Goal: Task Accomplishment & Management: Manage account settings

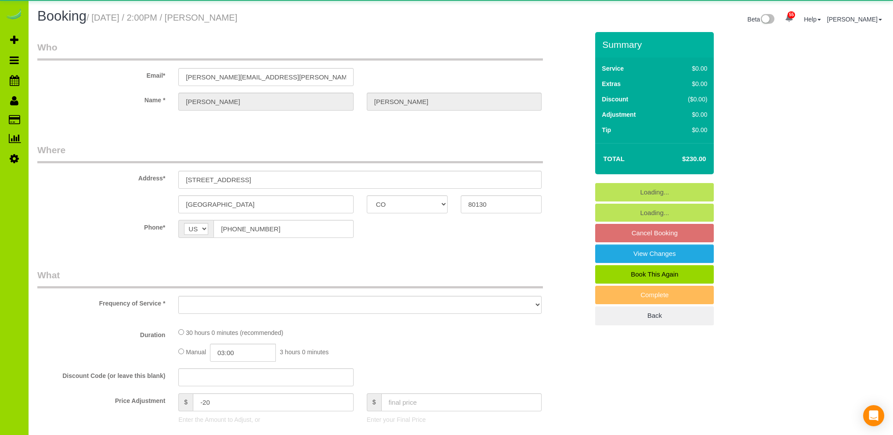
select select "CO"
select select "number:5"
select select "number:14"
select select "object:1252"
select select "6"
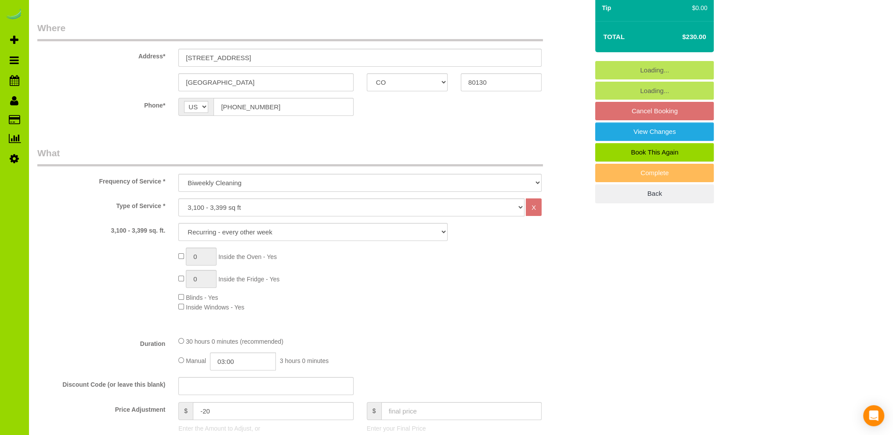
scroll to position [176, 0]
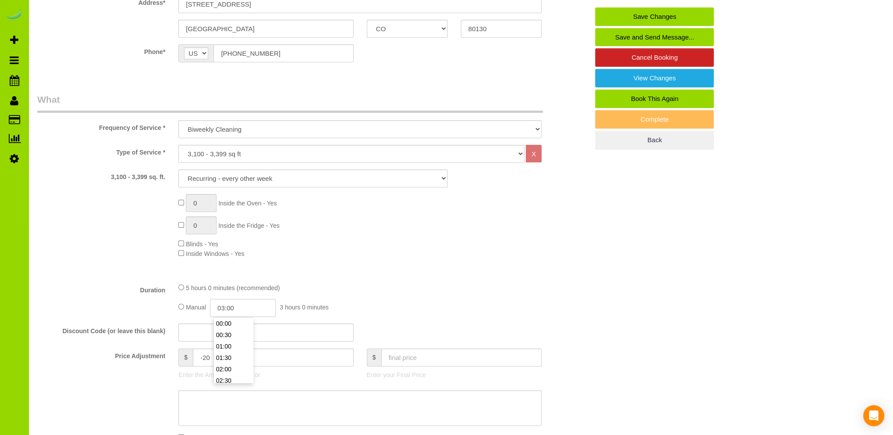
click at [228, 306] on input "03:00" at bounding box center [243, 308] width 66 height 18
click at [228, 326] on li "02:30" at bounding box center [233, 324] width 39 height 11
click at [248, 306] on input "02:30" at bounding box center [243, 308] width 66 height 18
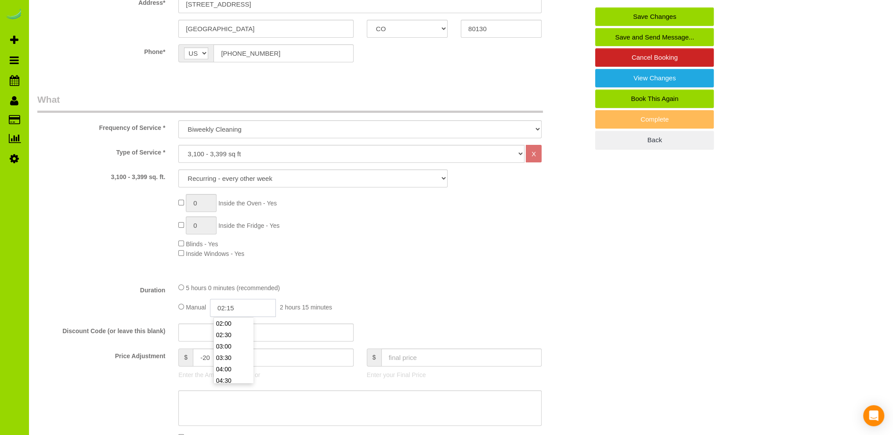
type input "02:15"
click at [415, 256] on div "0 Inside the Oven - Yes 0 Inside the Fridge - Yes Blinds - Yes Inside Windows -…" at bounding box center [384, 226] width 424 height 64
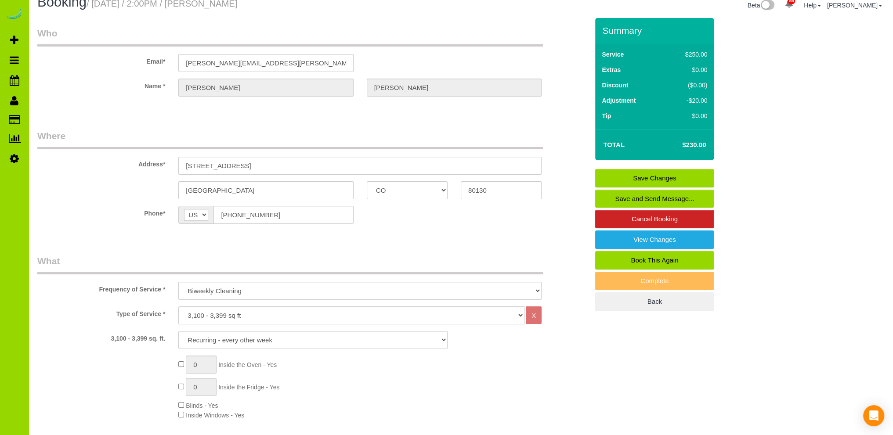
scroll to position [0, 0]
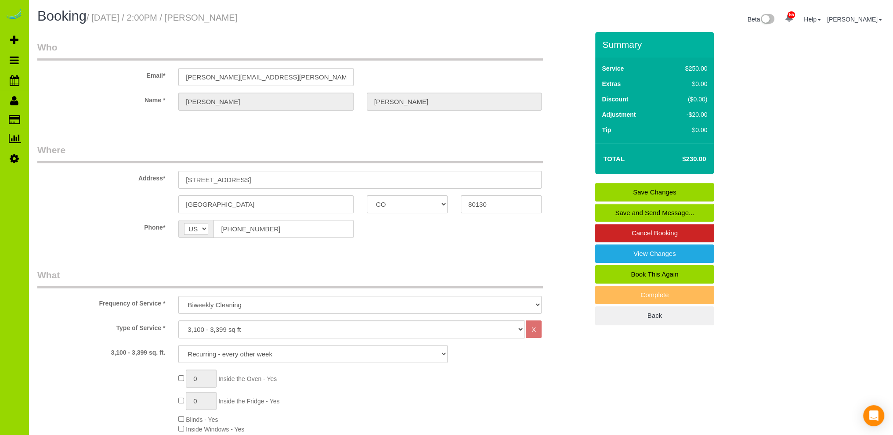
click at [632, 191] on link "Save Changes" at bounding box center [654, 192] width 119 height 18
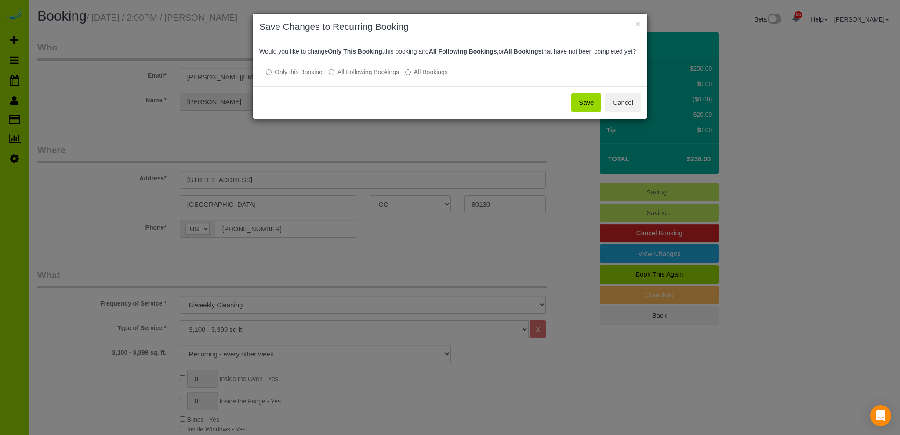
click at [587, 108] on button "Save" at bounding box center [586, 103] width 30 height 18
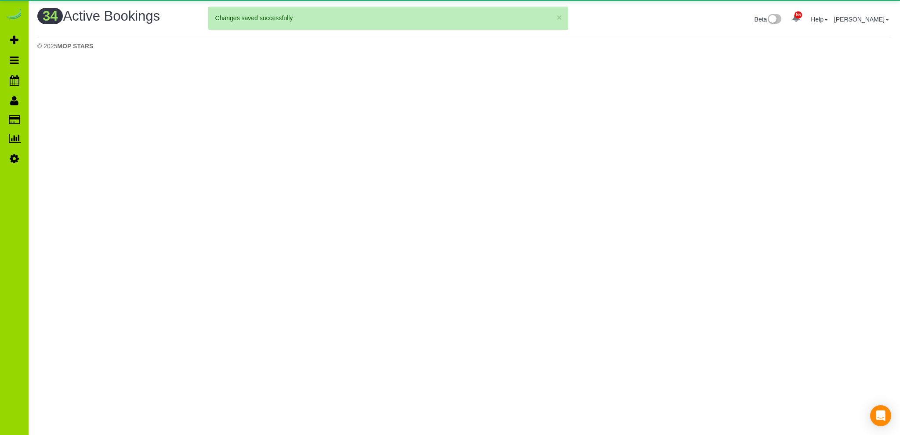
click at [264, 179] on body "55 Beta Your Notifications You have 0 alerts × You have 1 to charge for [DATE] …" at bounding box center [450, 217] width 900 height 435
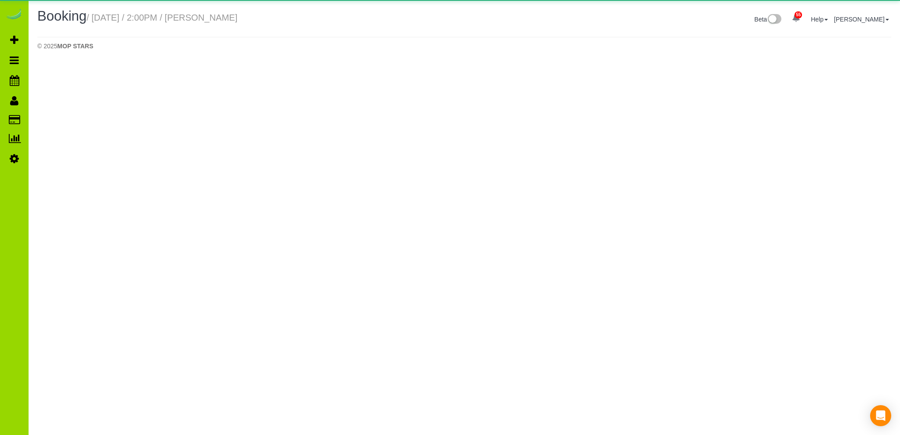
select select "CO"
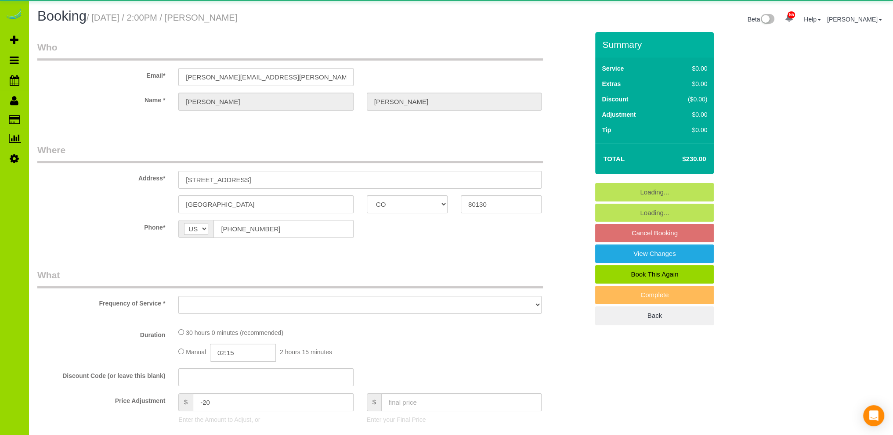
select select "object:2472"
select select "string:fspay-bd2f58fa-788e-446f-b9c0-44d48c93f320"
select select "6"
select select "number:5"
select select "number:14"
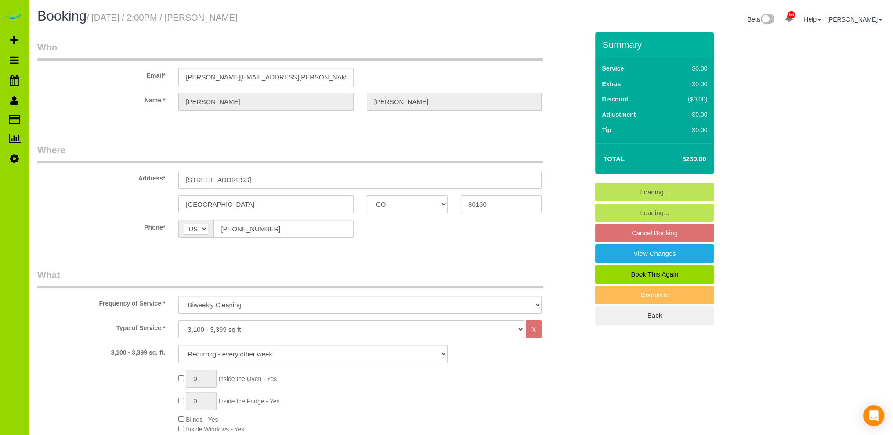
drag, startPoint x: 260, startPoint y: 180, endPoint x: 135, endPoint y: 175, distance: 124.9
click at [135, 175] on div "Address* [STREET_ADDRESS]" at bounding box center [313, 166] width 565 height 45
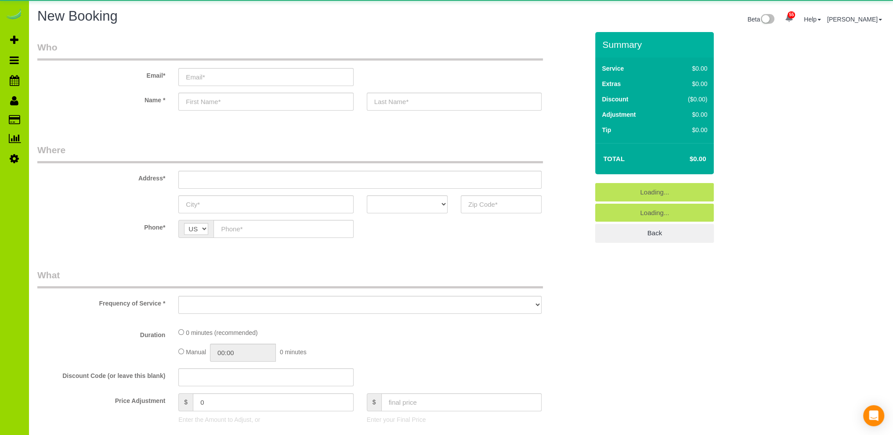
select select "object:2312"
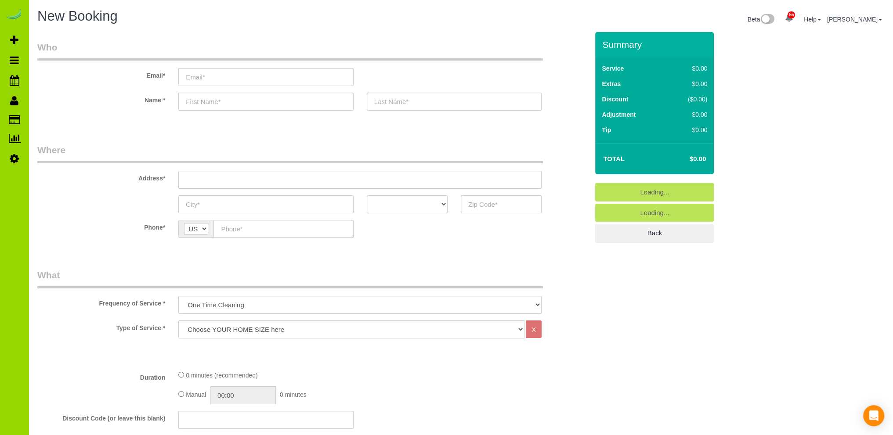
scroll to position [88, 0]
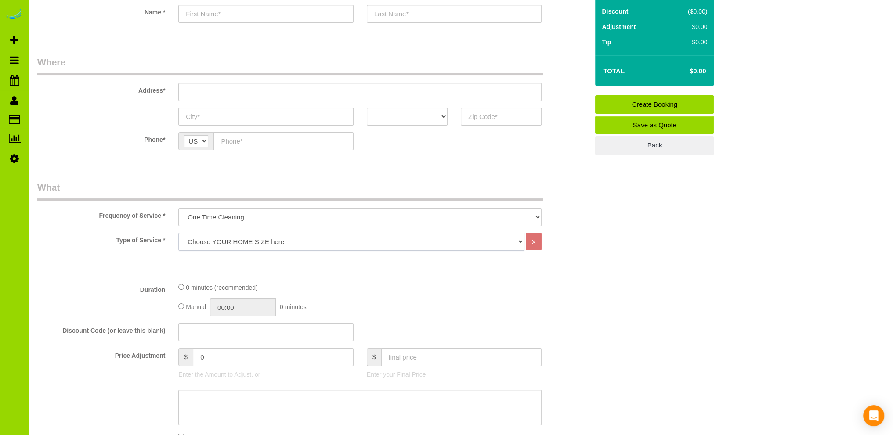
click at [225, 239] on select "Choose YOUR HOME SIZE here Hourly Cleaning 1 - 999 square feet 1,000 - 1,299 sq…" at bounding box center [351, 242] width 346 height 18
select select "42"
click at [178, 233] on select "Choose YOUR HOME SIZE here Hourly Cleaning 1 - 999 square feet 1,000 - 1,299 sq…" at bounding box center [351, 242] width 346 height 18
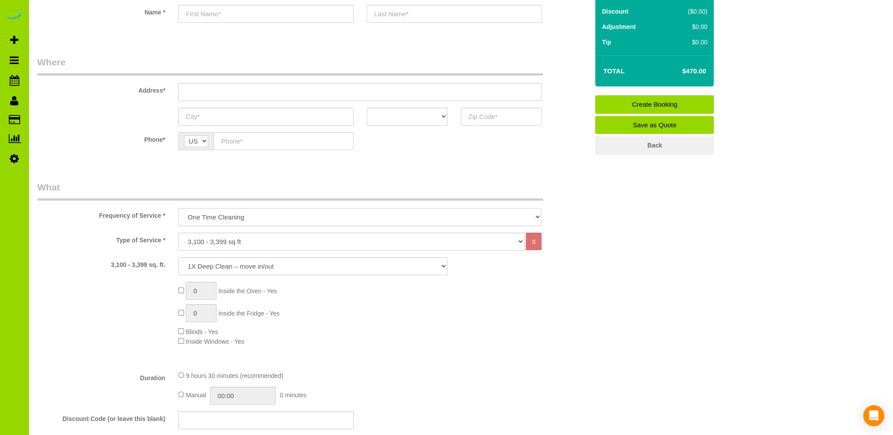
click at [258, 215] on select "One Time Cleaning Weekly Cleaning Biweekly Cleaning Monthly Cleaning" at bounding box center [359, 217] width 363 height 18
select select "object:2314"
click at [178, 208] on select "One Time Cleaning Weekly Cleaning Biweekly Cleaning Monthly Cleaning" at bounding box center [359, 217] width 363 height 18
click at [233, 263] on select "1X Deep Clean – move in/out 1X Deep Clean – sale ready 1X Deep Clean – other 1X…" at bounding box center [312, 266] width 269 height 18
select select "6"
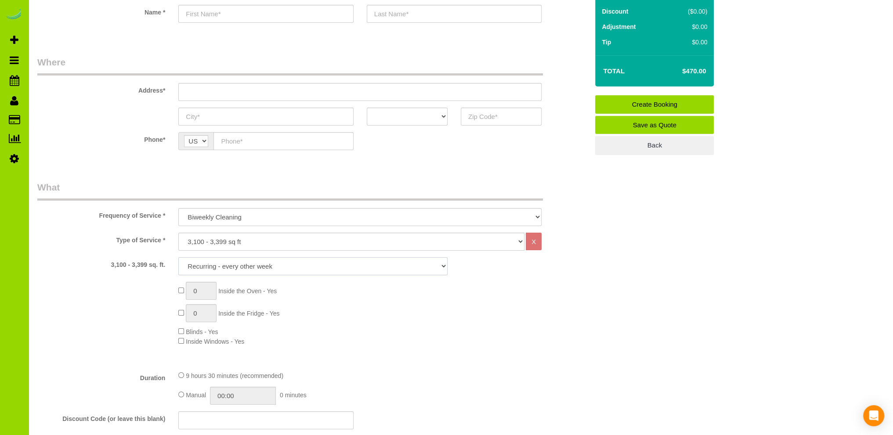
click at [178, 257] on select "1X Deep Clean – move in/out 1X Deep Clean – sale ready 1X Deep Clean – other 1X…" at bounding box center [312, 266] width 269 height 18
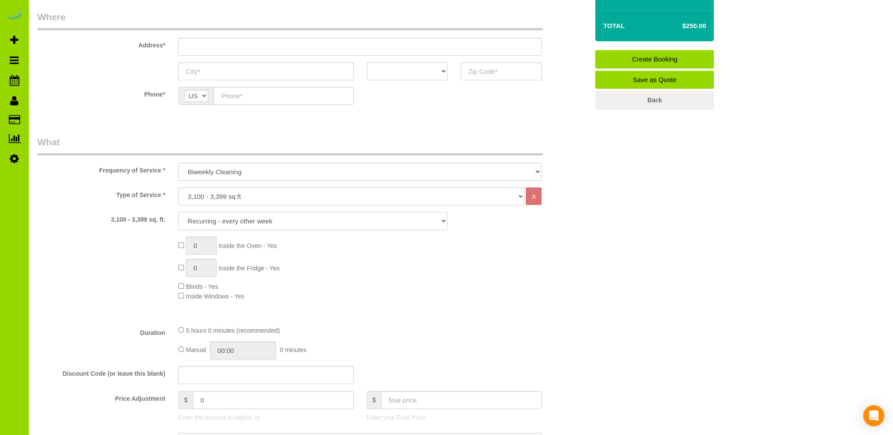
scroll to position [0, 0]
